Goal: Information Seeking & Learning: Learn about a topic

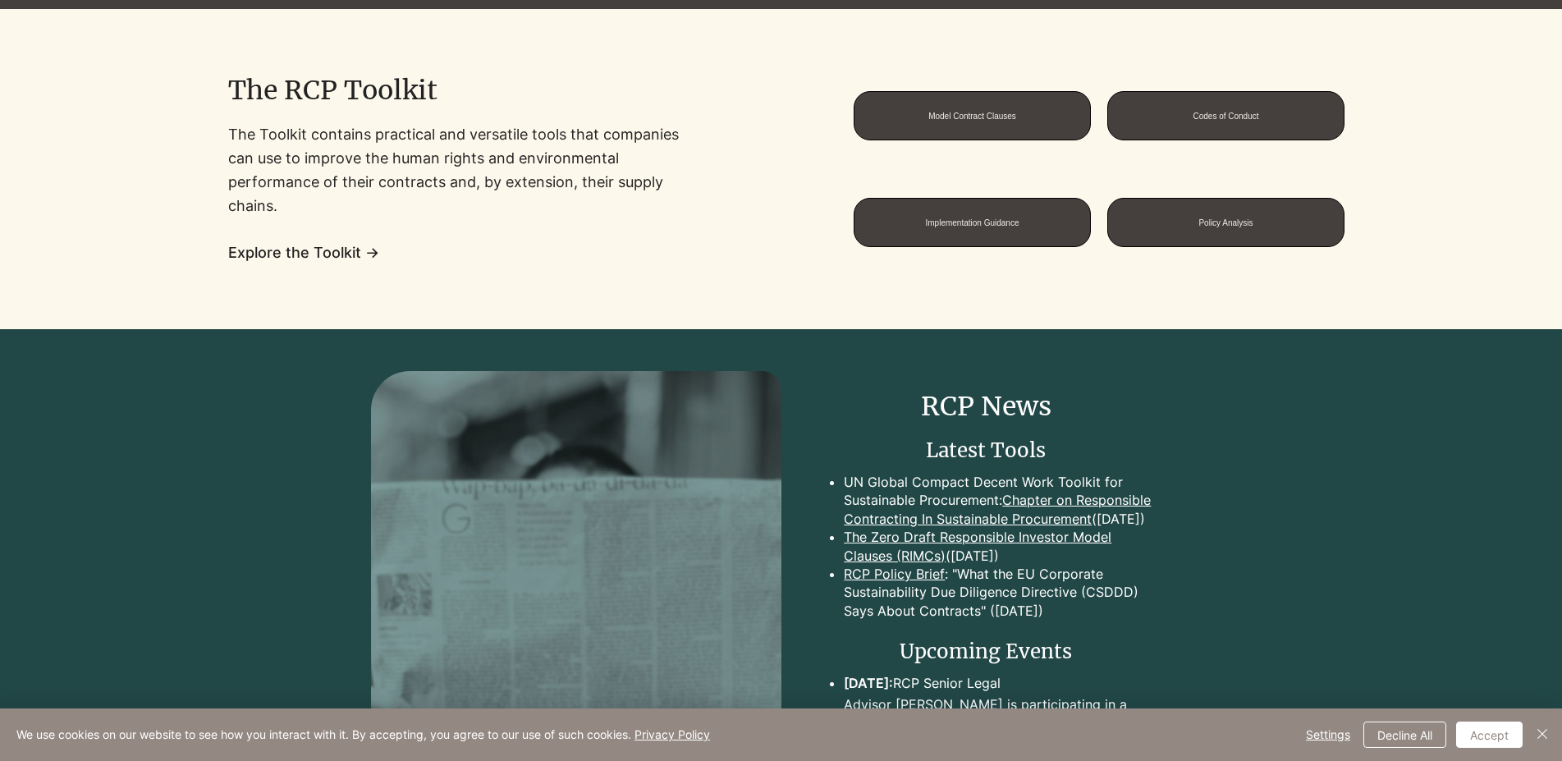
scroll to position [1591, 0]
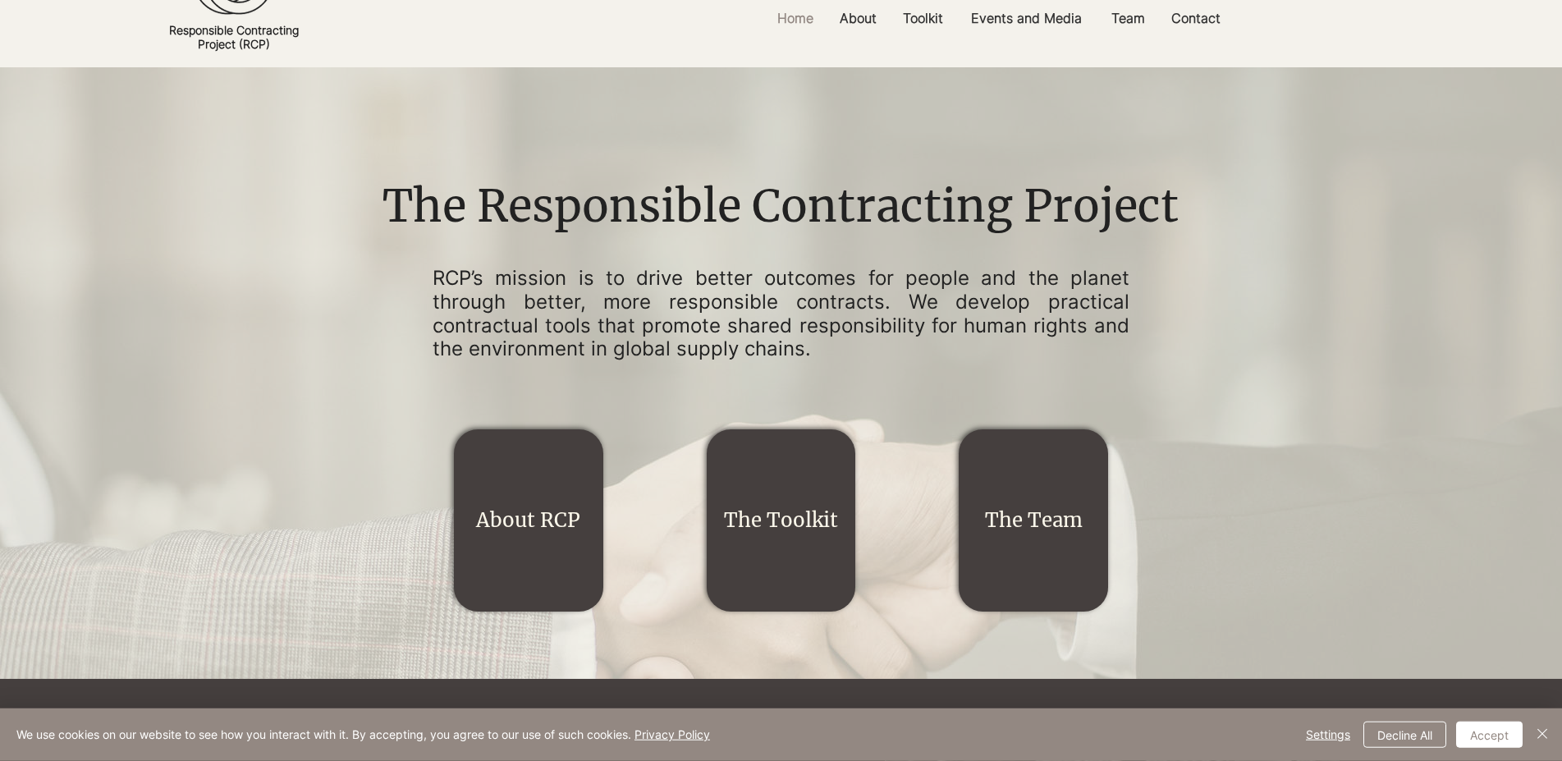
scroll to position [0, 0]
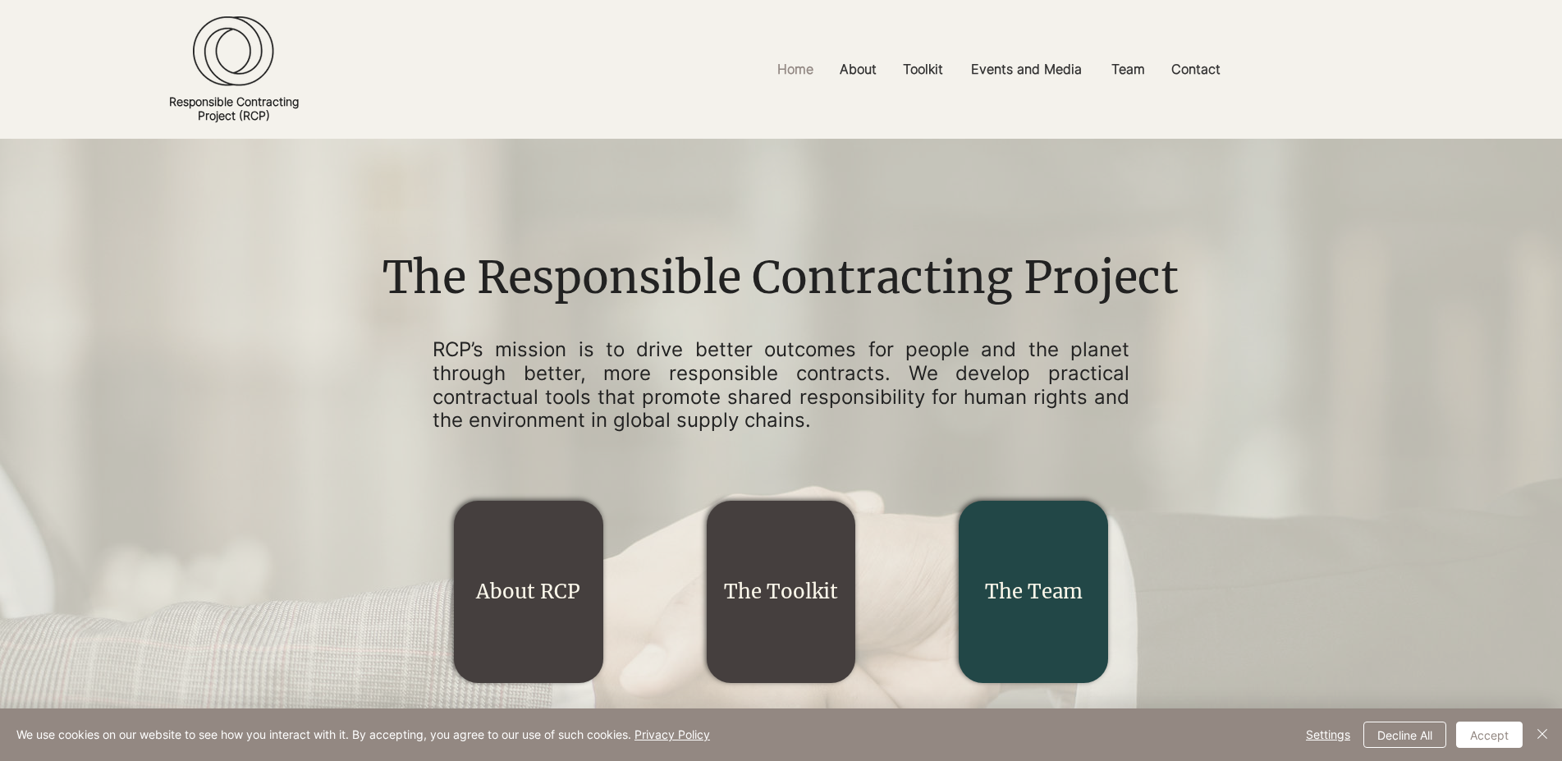
click at [1068, 645] on div "main content" at bounding box center [1033, 592] width 149 height 182
click at [1019, 604] on link "The Team" at bounding box center [1034, 591] width 98 height 25
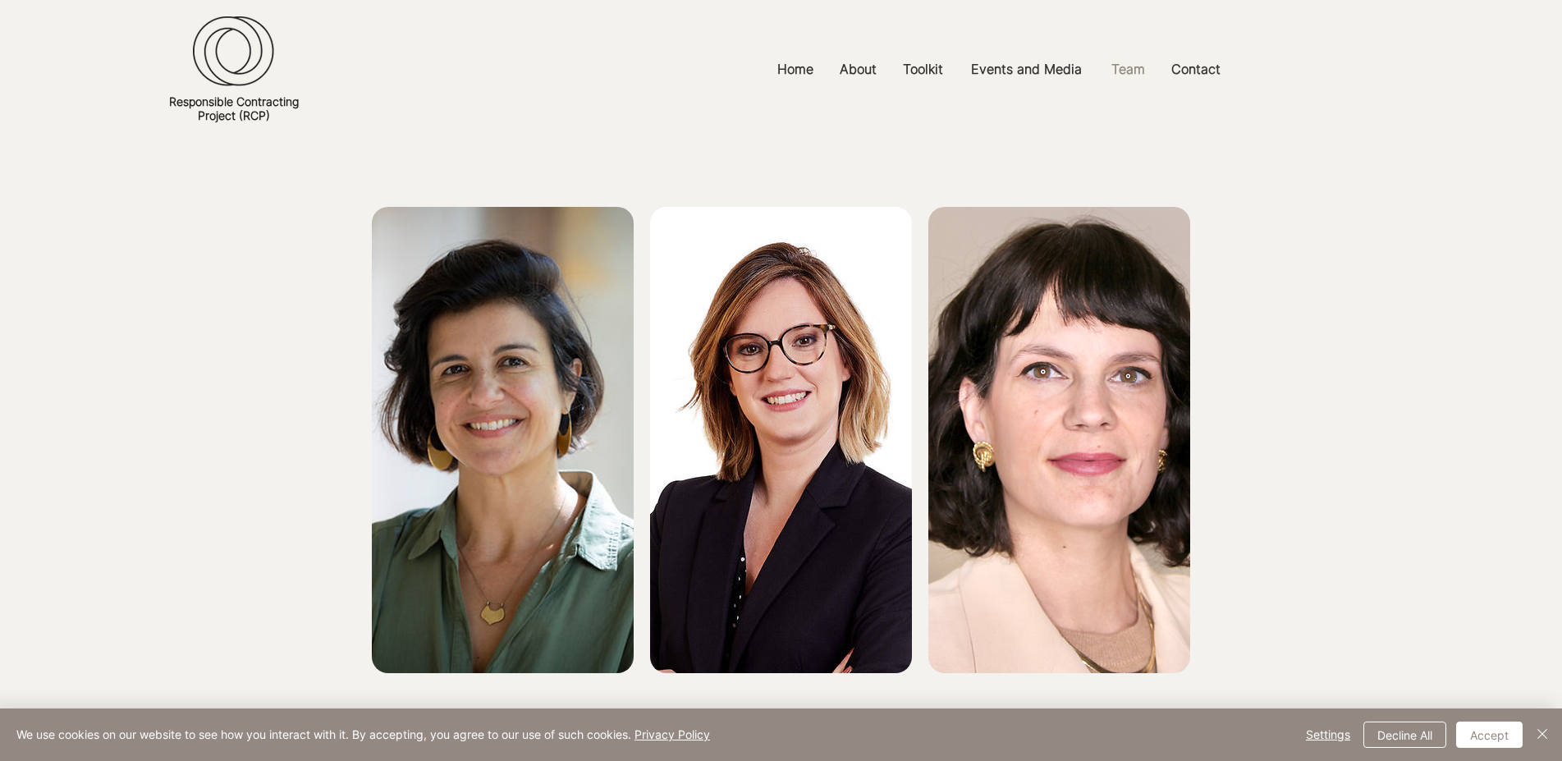
scroll to position [167, 0]
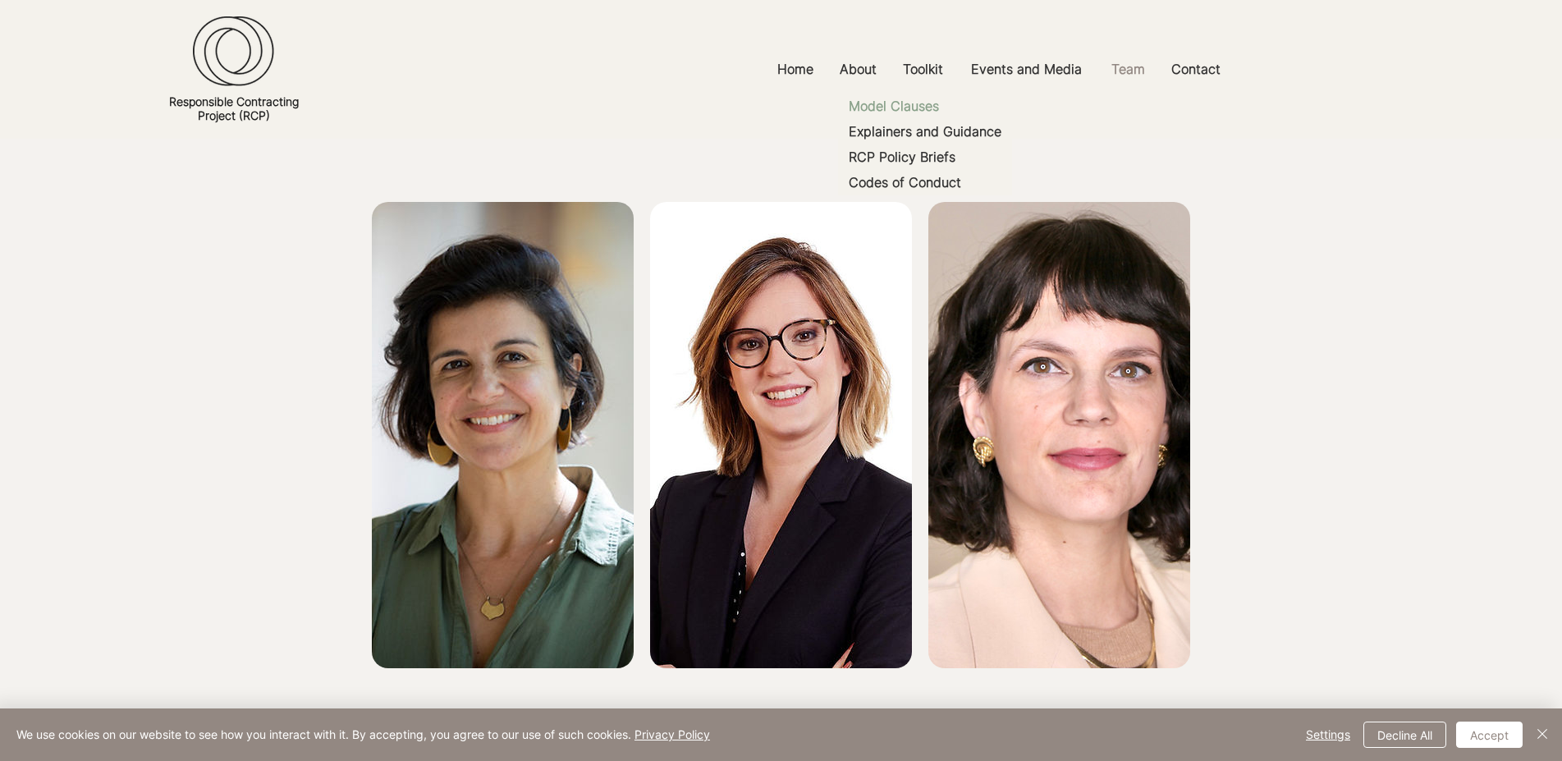
click at [933, 109] on p "Model Clauses" at bounding box center [893, 106] width 103 height 25
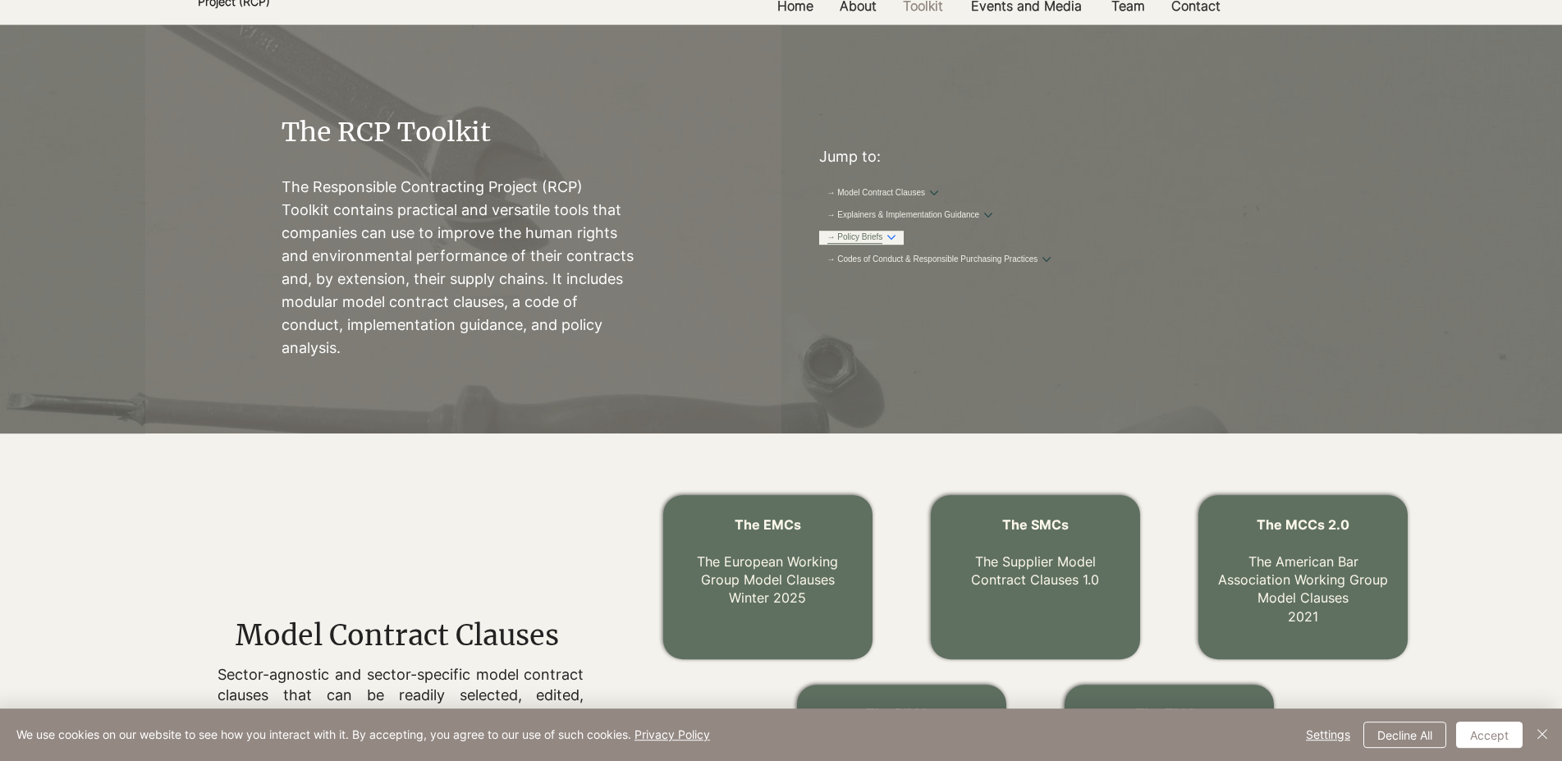
scroll to position [96, 0]
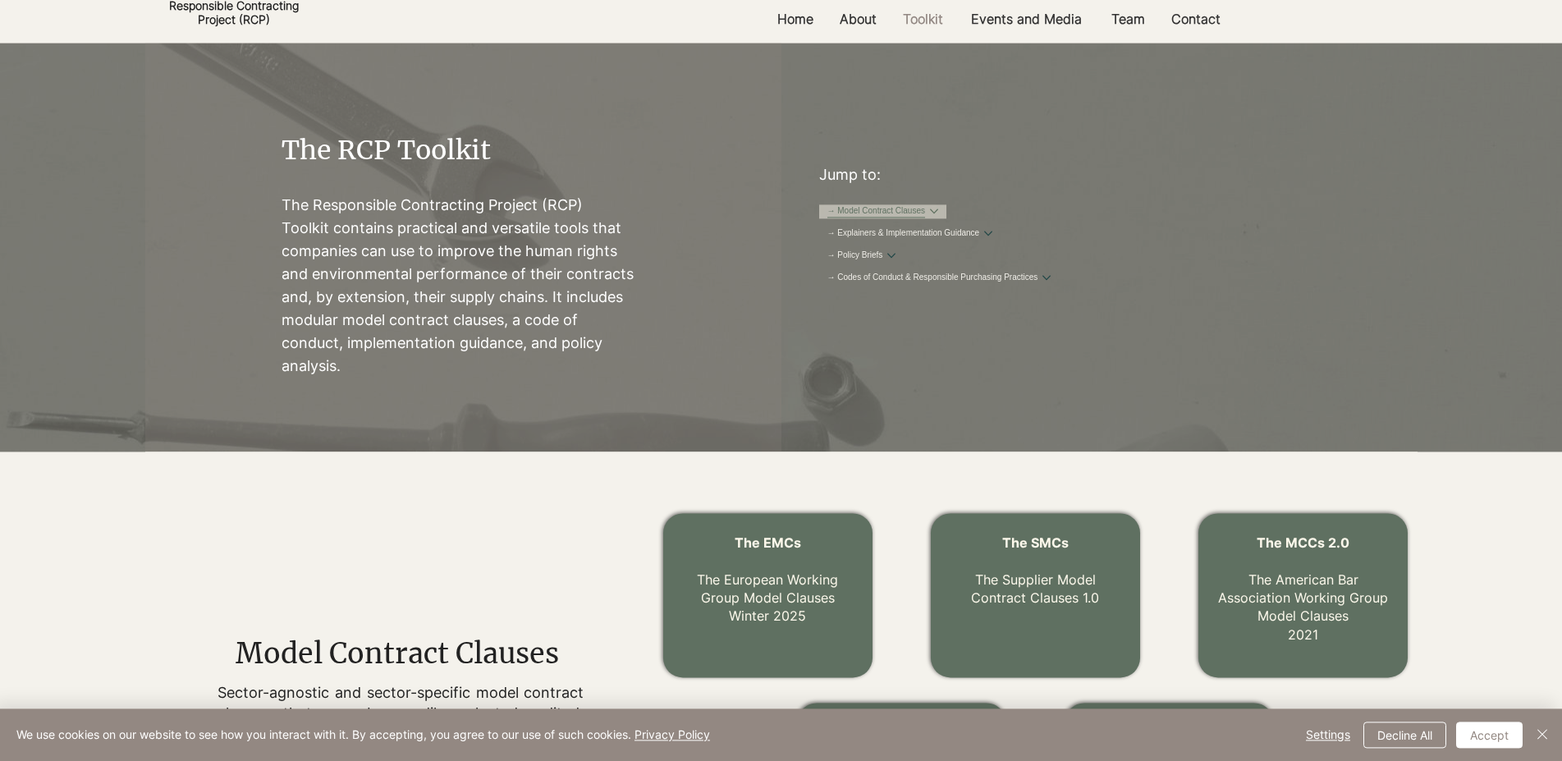
click at [926, 217] on link "→ Model Contract Clauses" at bounding box center [876, 211] width 98 height 12
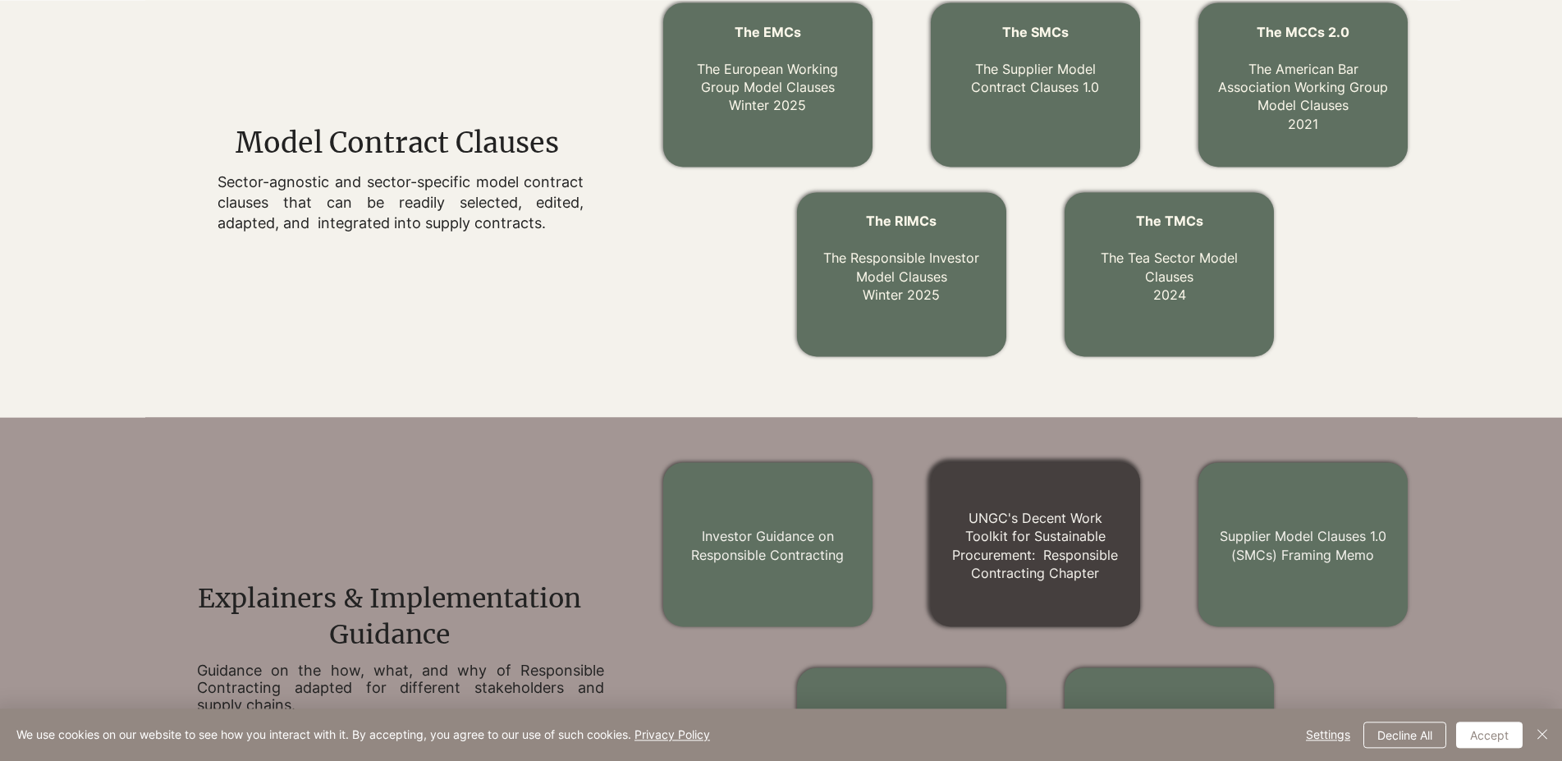
scroll to position [577, 0]
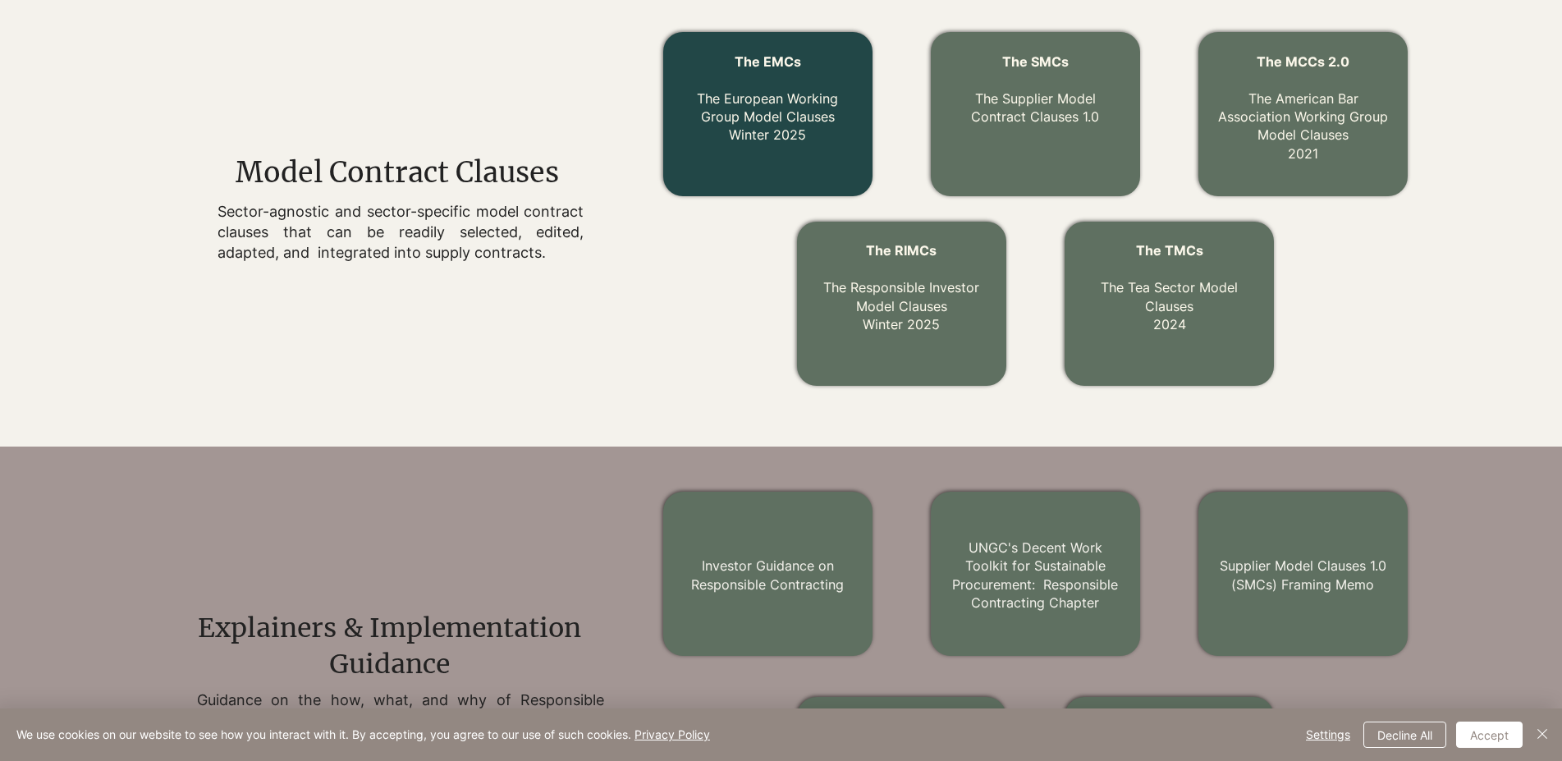
click at [732, 119] on link "The EMCs The European Working Group Model Clauses Winter 2025" at bounding box center [767, 98] width 141 height 90
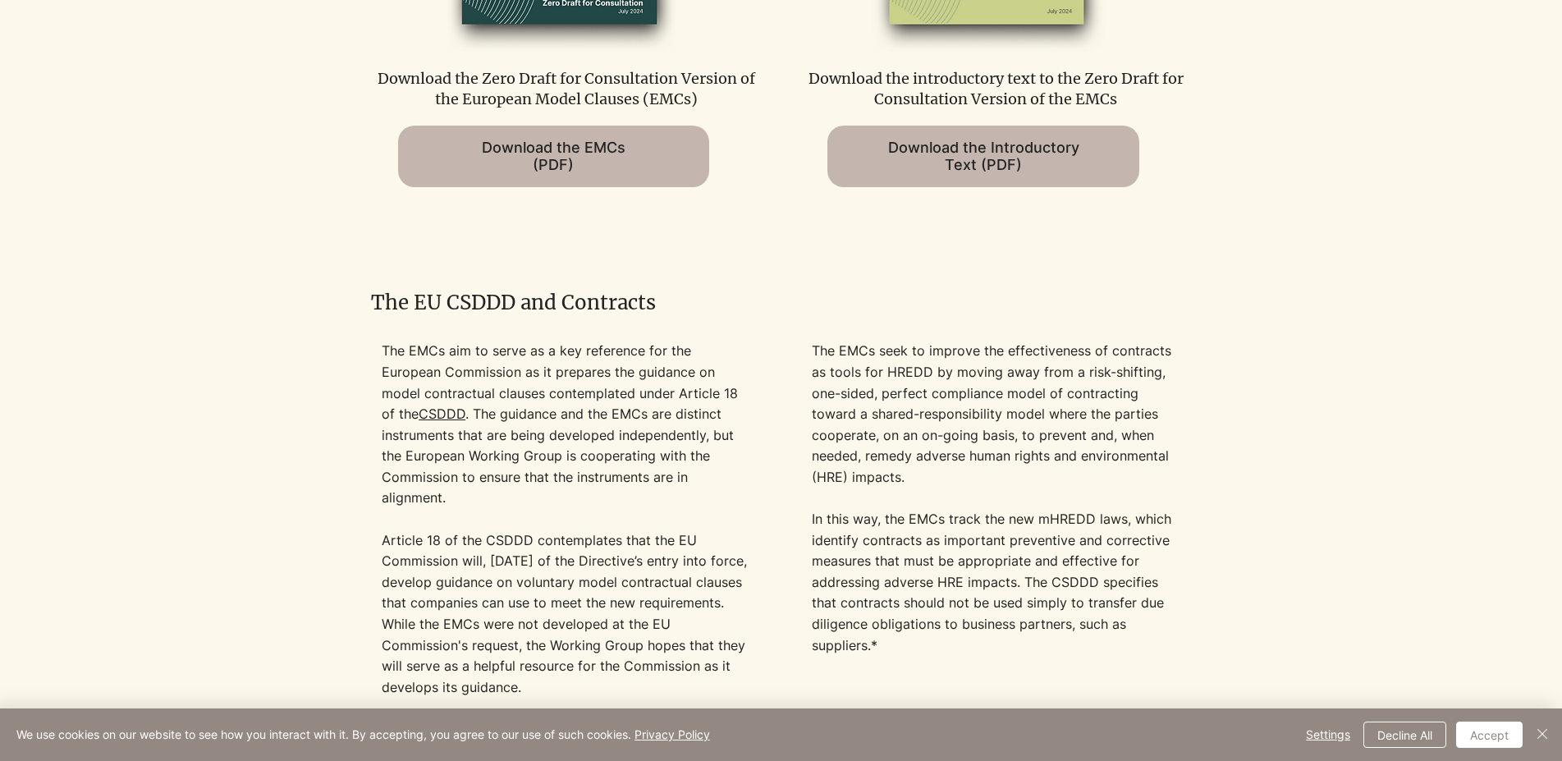
scroll to position [1758, 0]
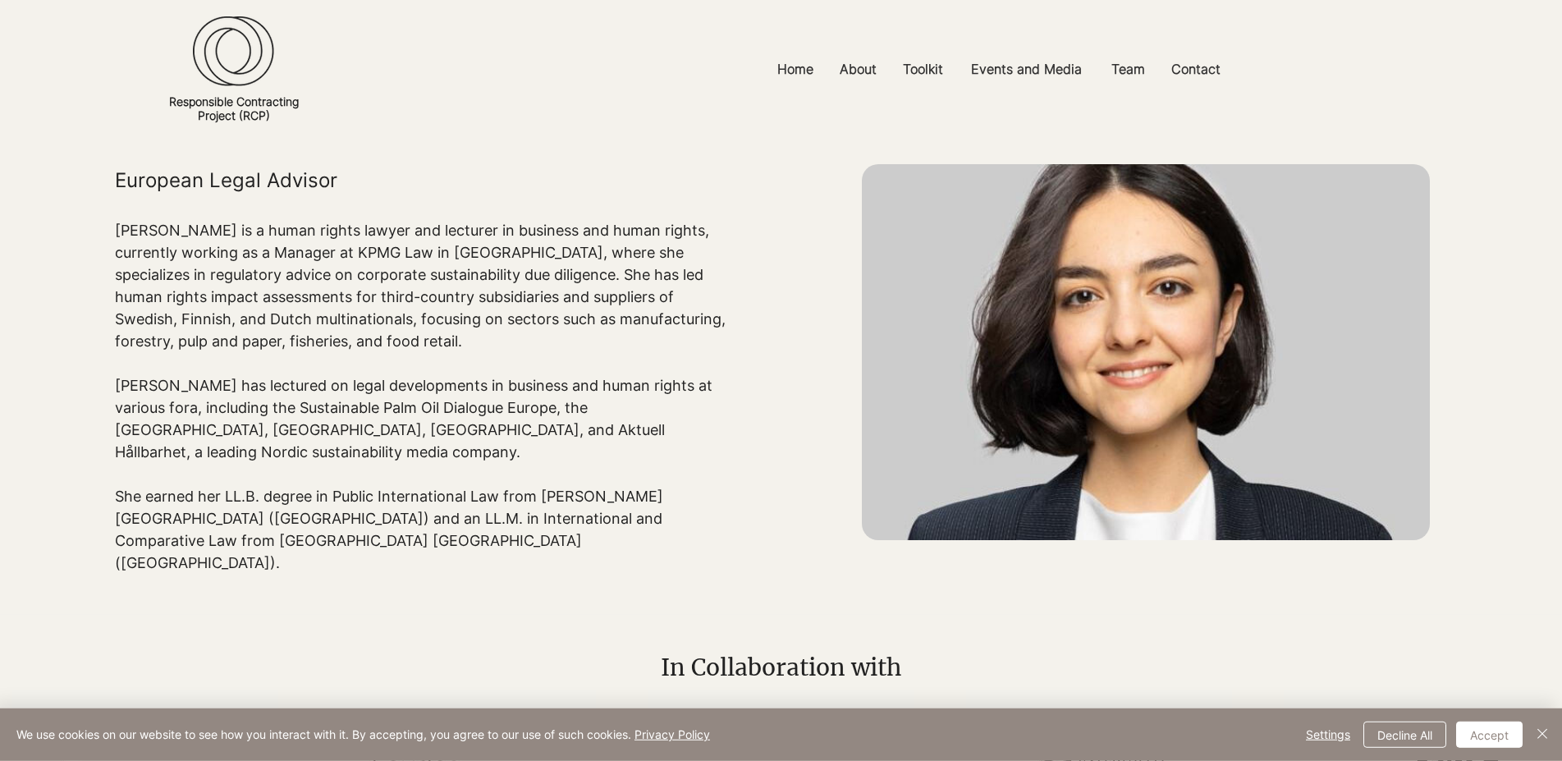
scroll to position [84, 0]
